Goal: Task Accomplishment & Management: Complete application form

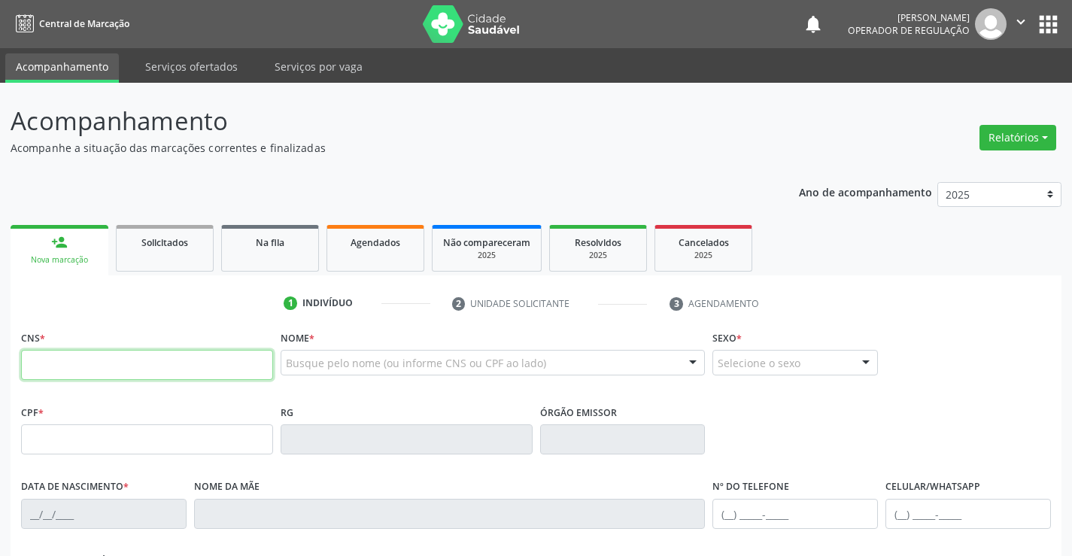
click at [48, 365] on input "text" at bounding box center [147, 365] width 252 height 30
type input "700 0053 2714 6108"
type input "1491472600"
type input "[DATE]"
type input "[PHONE_NUMBER]"
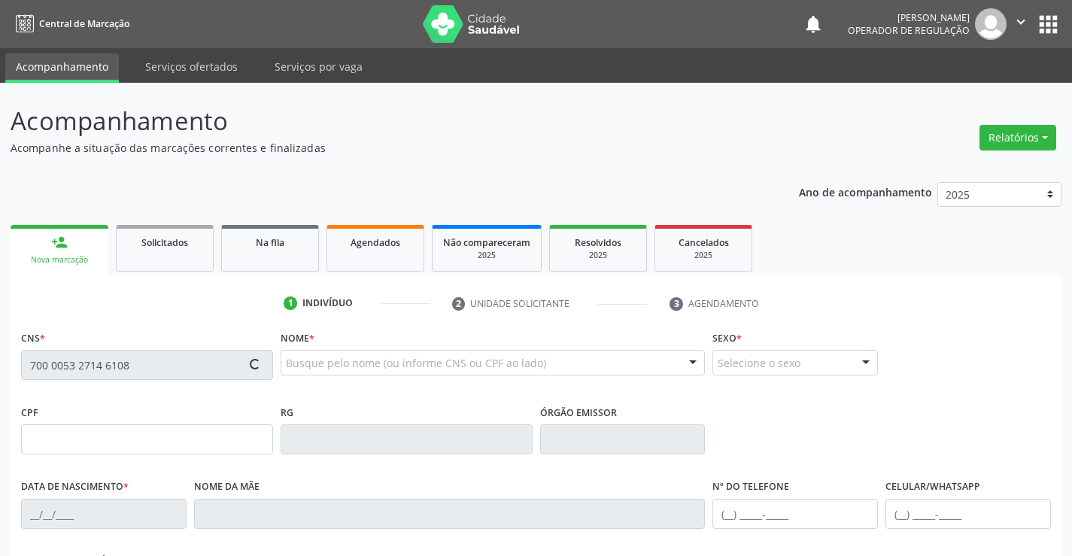
type input "[PHONE_NUMBER]"
type input "043.158.955-04"
type input "S/N"
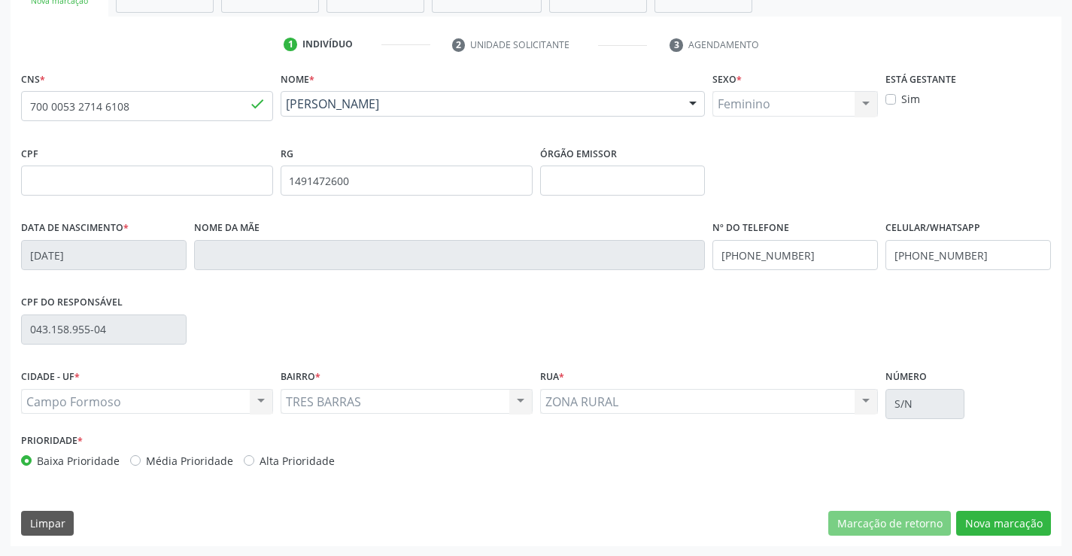
scroll to position [259, 0]
click at [965, 520] on button "Nova marcação" at bounding box center [1003, 523] width 95 height 26
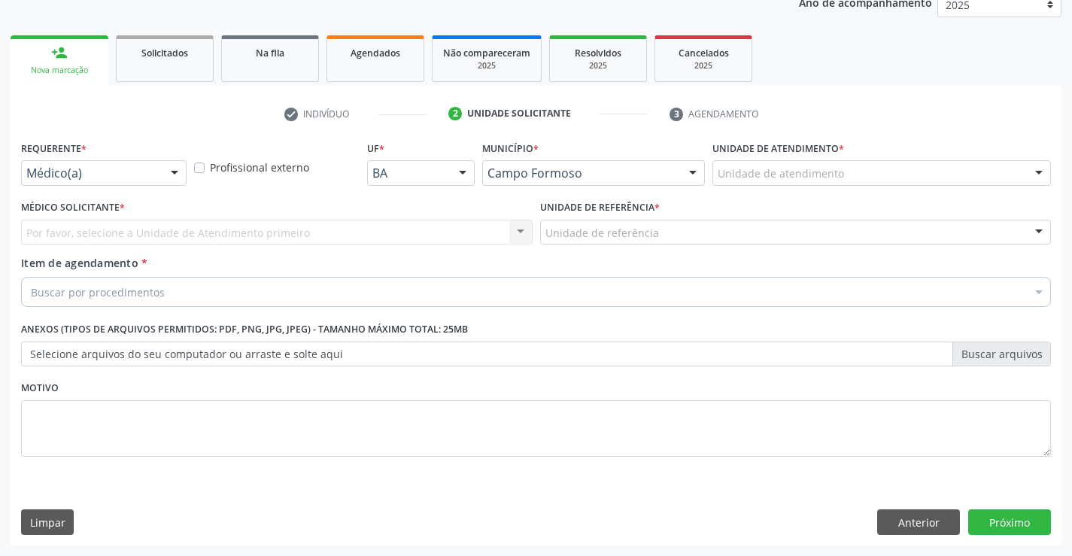
scroll to position [189, 0]
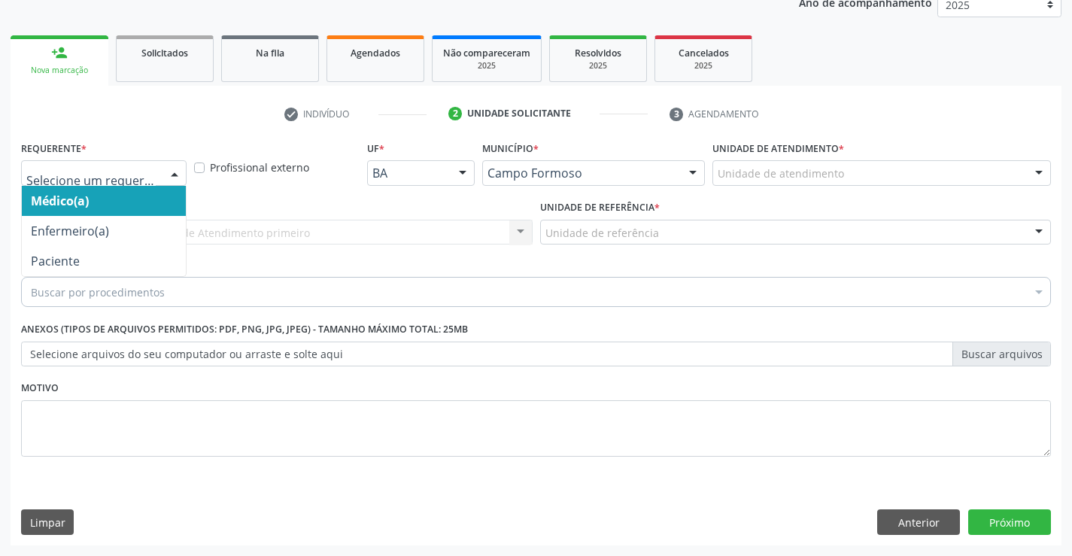
click at [180, 165] on div at bounding box center [174, 174] width 23 height 26
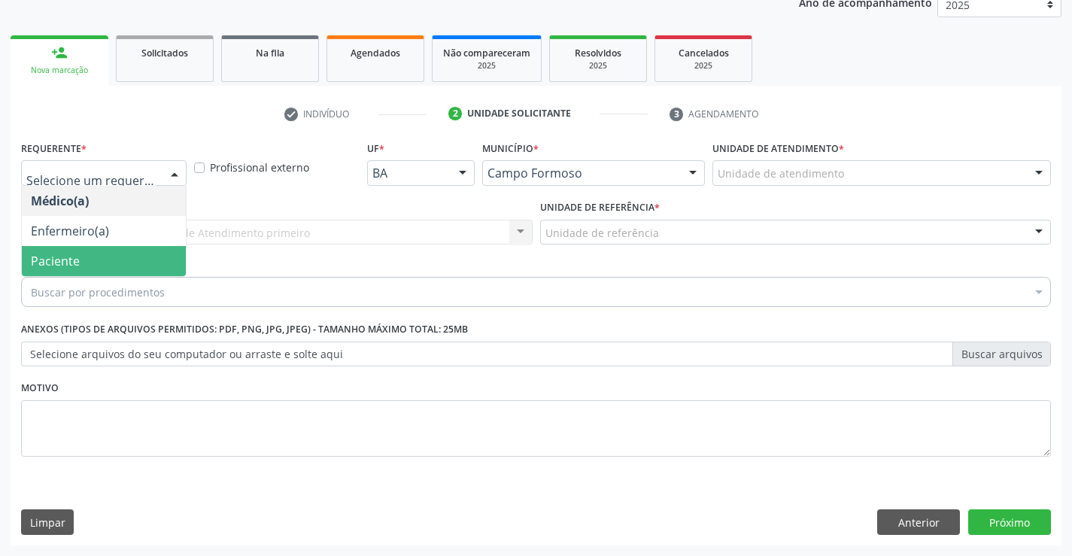
click at [90, 256] on span "Paciente" at bounding box center [104, 261] width 164 height 30
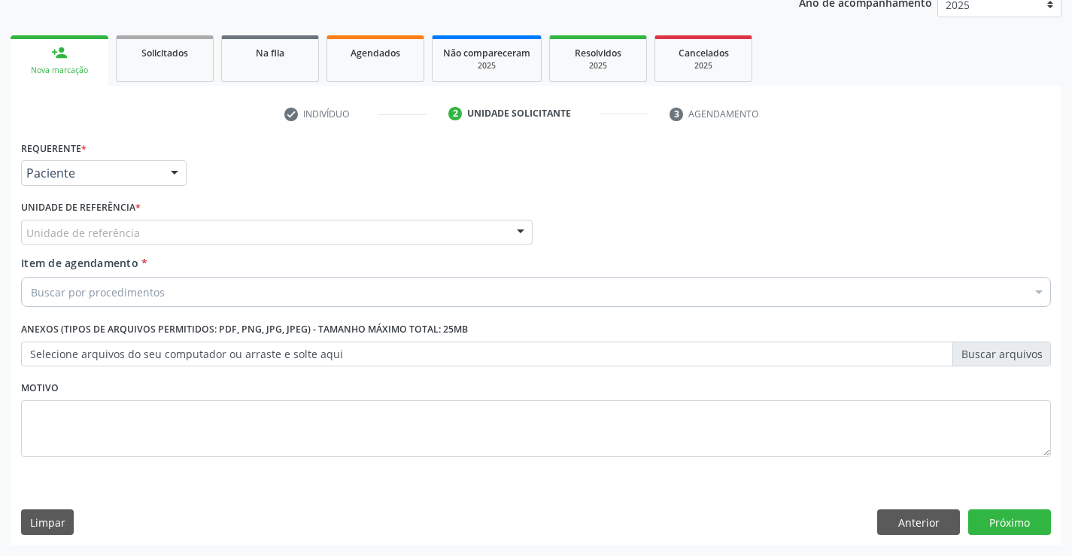
click at [523, 228] on div at bounding box center [520, 233] width 23 height 26
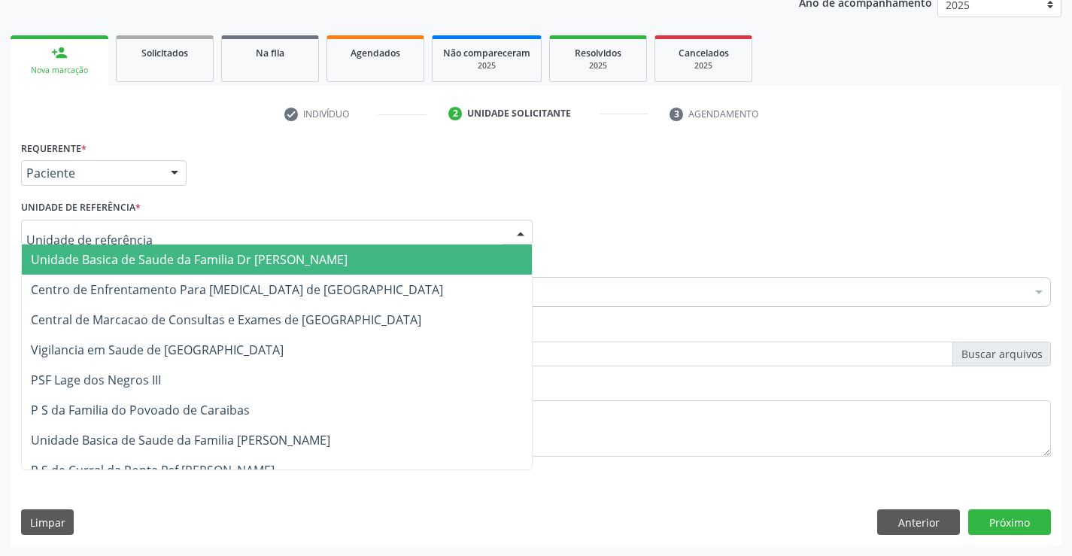
click at [403, 262] on span "Unidade Basica de Saude da Familia Dr [PERSON_NAME]" at bounding box center [277, 259] width 510 height 30
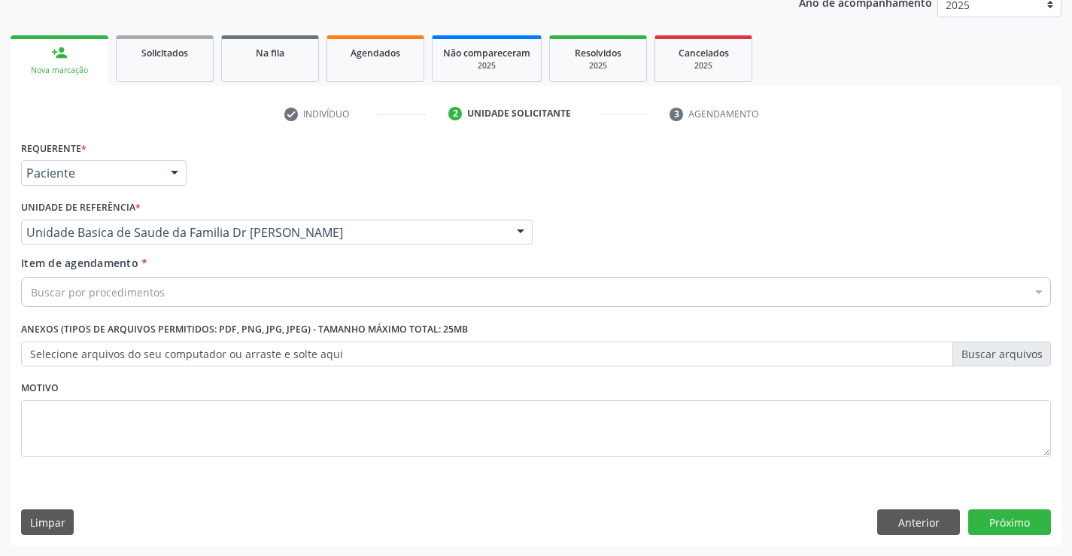
click at [177, 292] on div "Buscar por procedimentos" at bounding box center [535, 292] width 1029 height 30
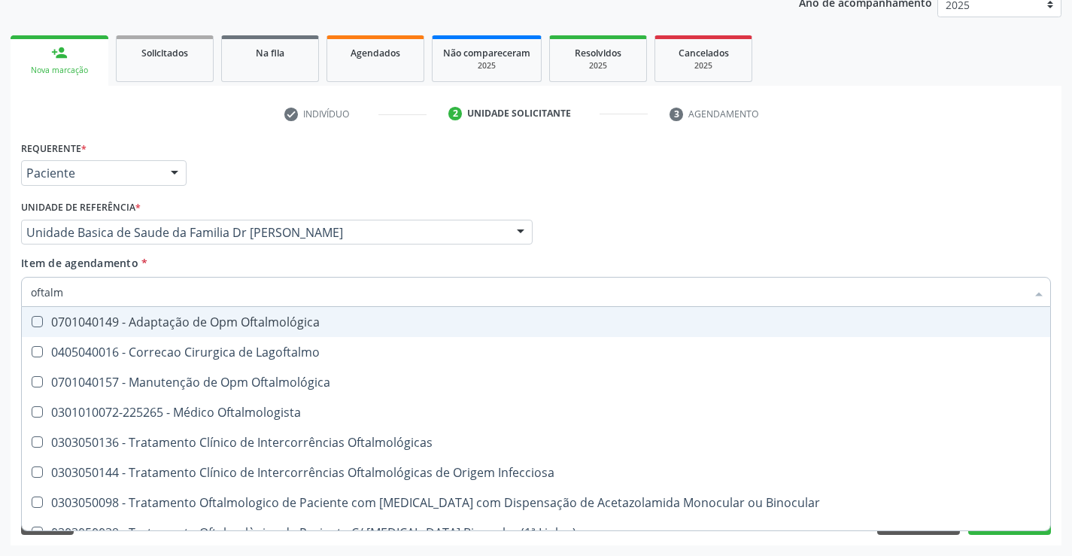
type input "oftalmo"
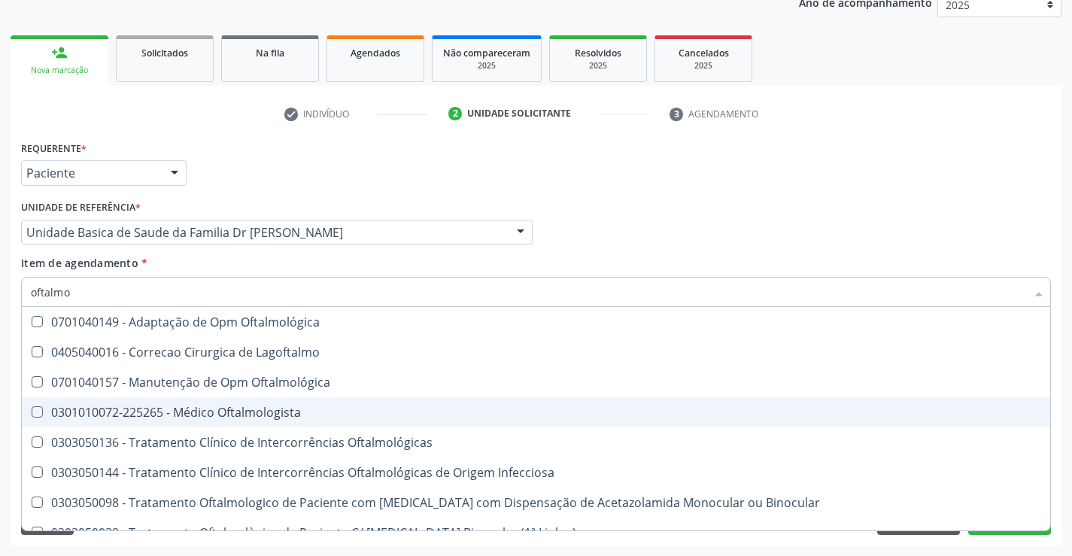
click at [160, 409] on div "0301010072-225265 - Médico Oftalmologista" at bounding box center [536, 412] width 1010 height 12
click at [168, 410] on div "0301010072-225265 - Médico Oftalmologista" at bounding box center [536, 412] width 1010 height 12
click at [47, 408] on div "0301010072-225265 - Médico Oftalmologista" at bounding box center [536, 412] width 1010 height 12
checkbox Oftalmologista "true"
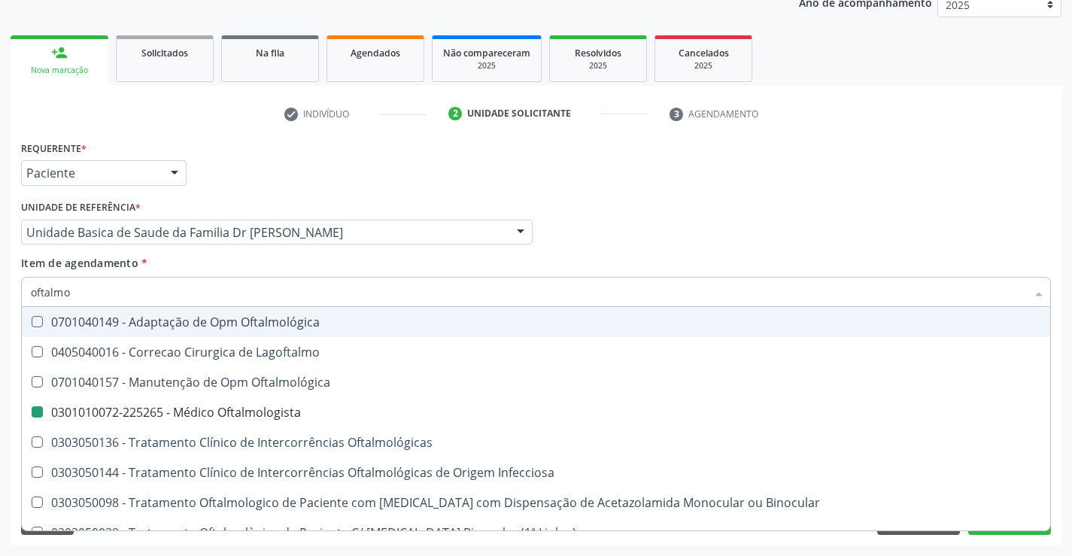
click at [694, 223] on div "Médico Solicitante Por favor, selecione a Unidade de Atendimento primeiro Nenhu…" at bounding box center [535, 225] width 1037 height 59
checkbox Lagoftalmo "true"
checkbox Oftalmologista "false"
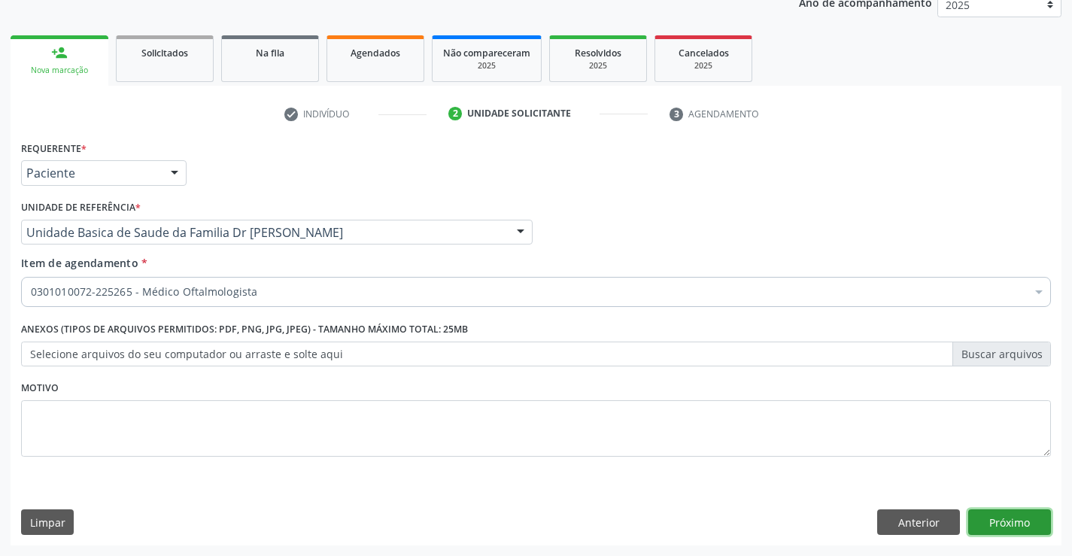
click at [1008, 517] on button "Próximo" at bounding box center [1009, 522] width 83 height 26
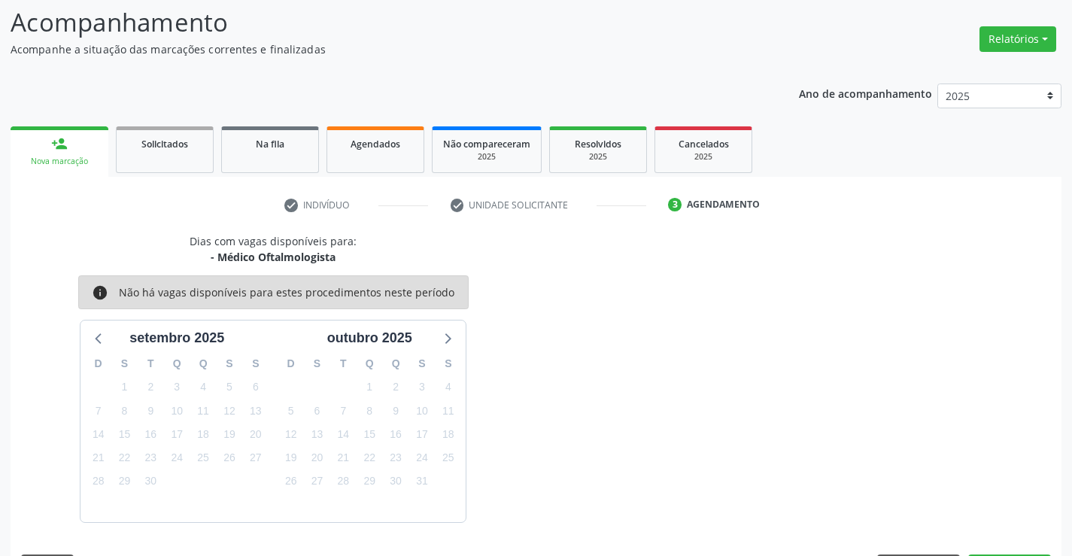
scroll to position [143, 0]
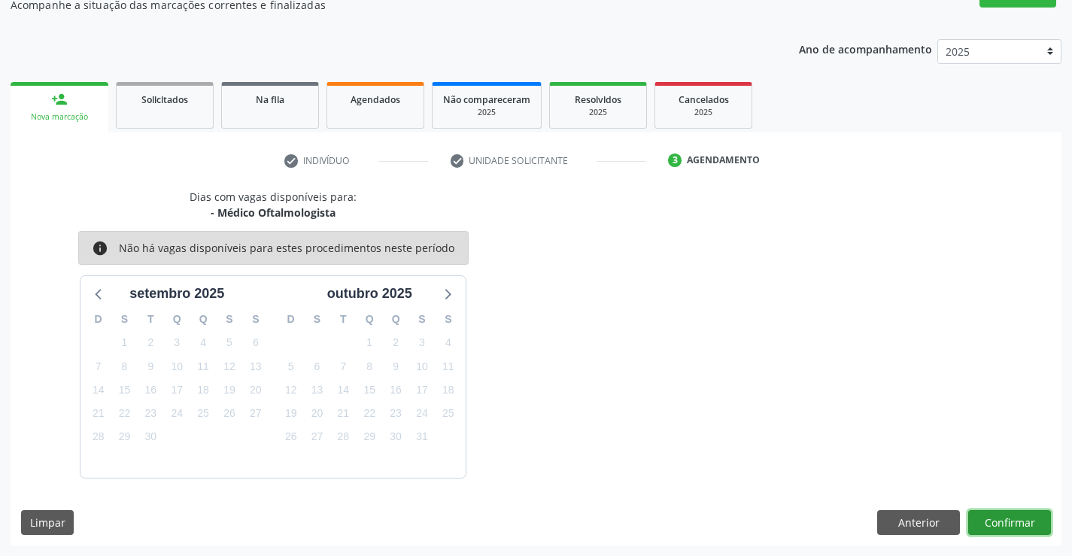
click at [995, 522] on button "Confirmar" at bounding box center [1009, 523] width 83 height 26
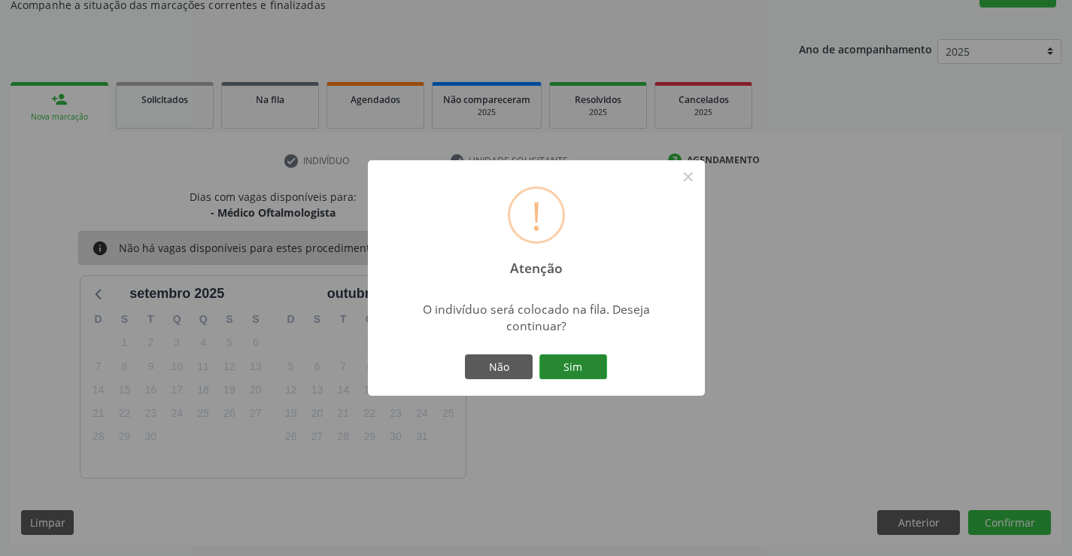
click at [599, 373] on button "Sim" at bounding box center [573, 367] width 68 height 26
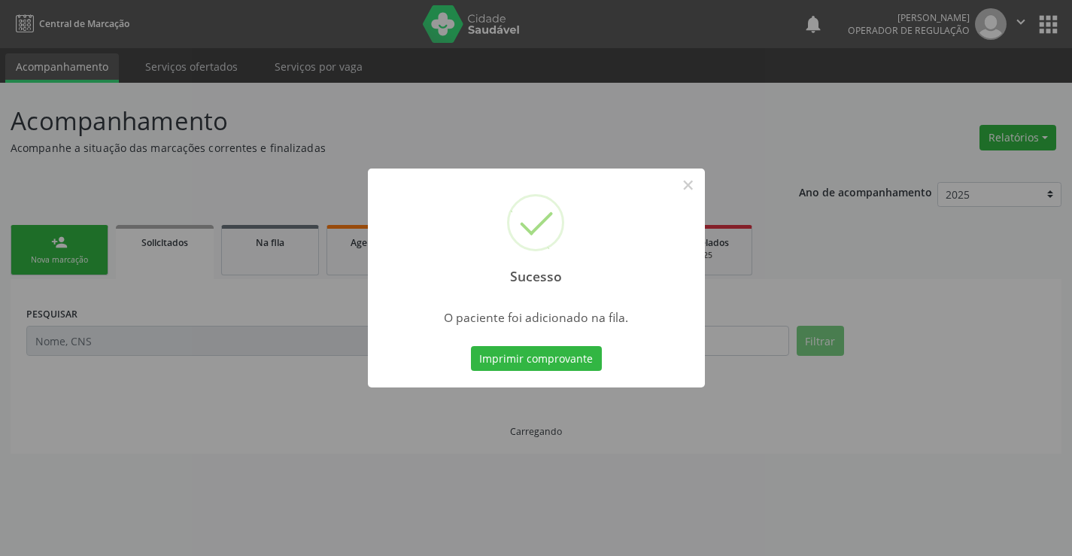
scroll to position [0, 0]
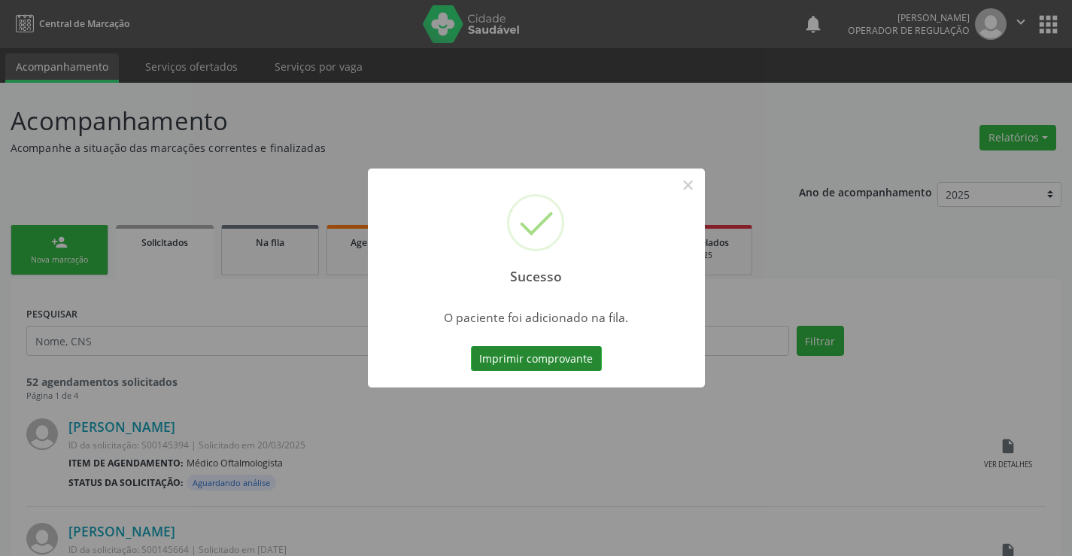
click at [571, 354] on button "Imprimir comprovante" at bounding box center [536, 359] width 131 height 26
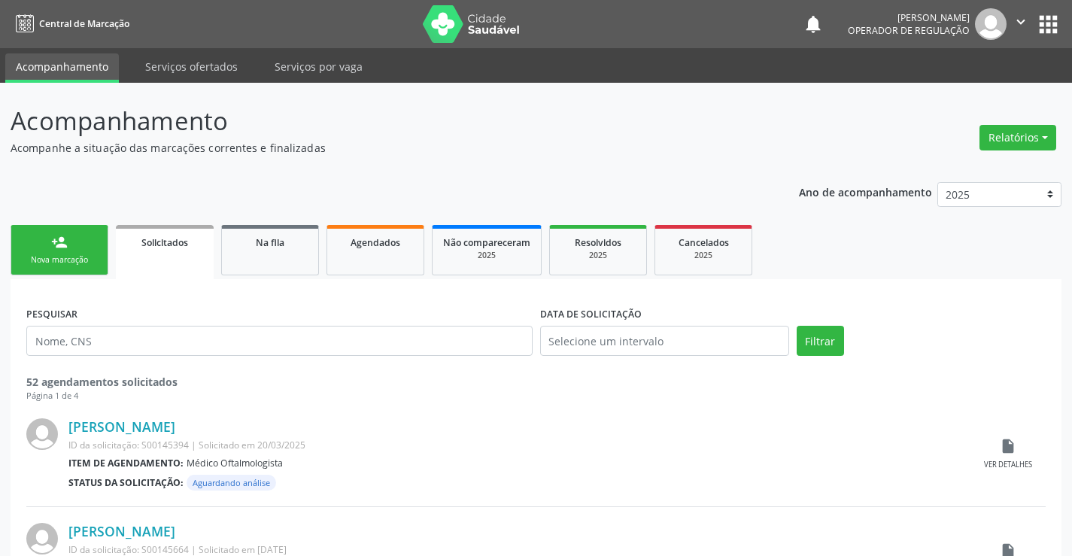
click at [82, 241] on link "person_add Nova marcação" at bounding box center [60, 250] width 98 height 50
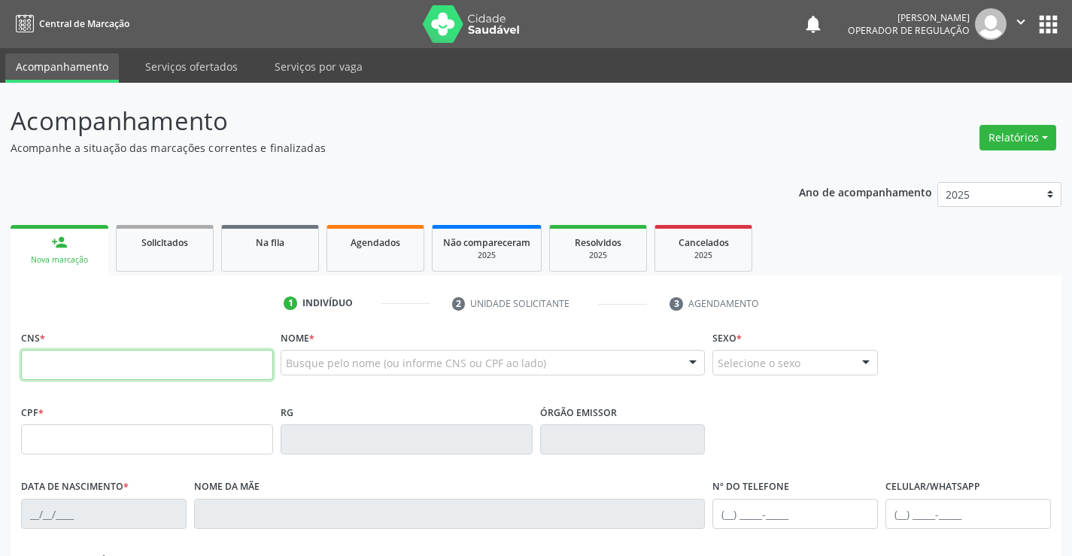
click at [157, 363] on input "text" at bounding box center [147, 365] width 252 height 30
type input "700 2074 5169 6920"
type input "2223435599"
type input "[DATE]"
type input "[PHONE_NUMBER]"
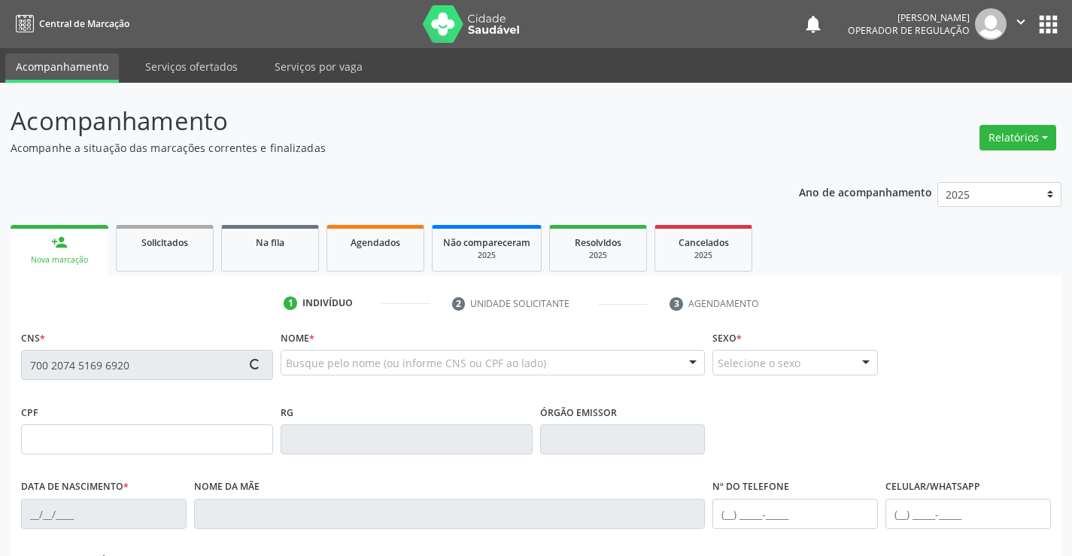
type input "086.953.615-00"
type input "SN"
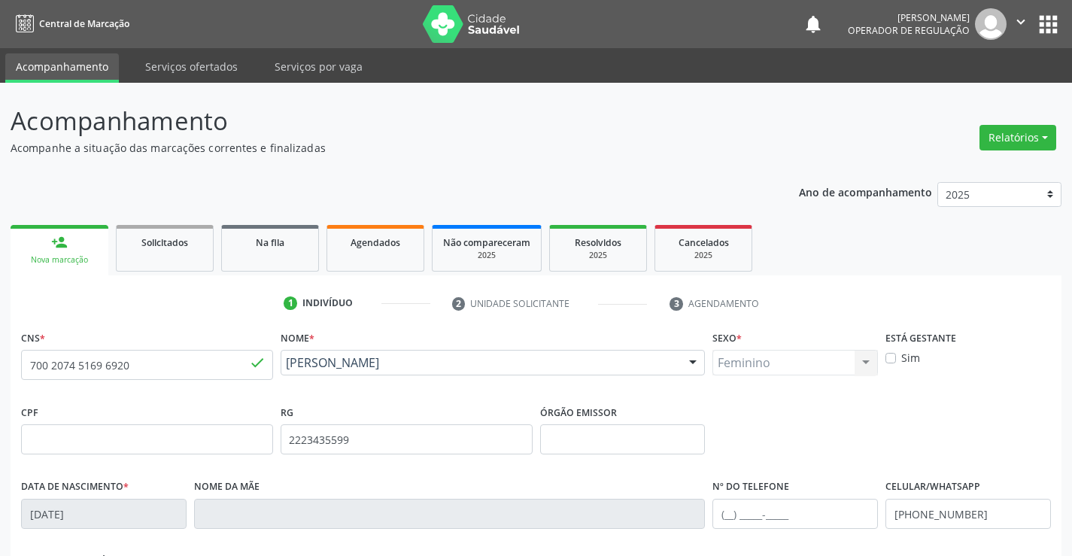
click at [1026, 28] on icon "" at bounding box center [1020, 22] width 17 height 17
click at [993, 85] on link "Sair" at bounding box center [982, 91] width 104 height 21
